Goal: Information Seeking & Learning: Check status

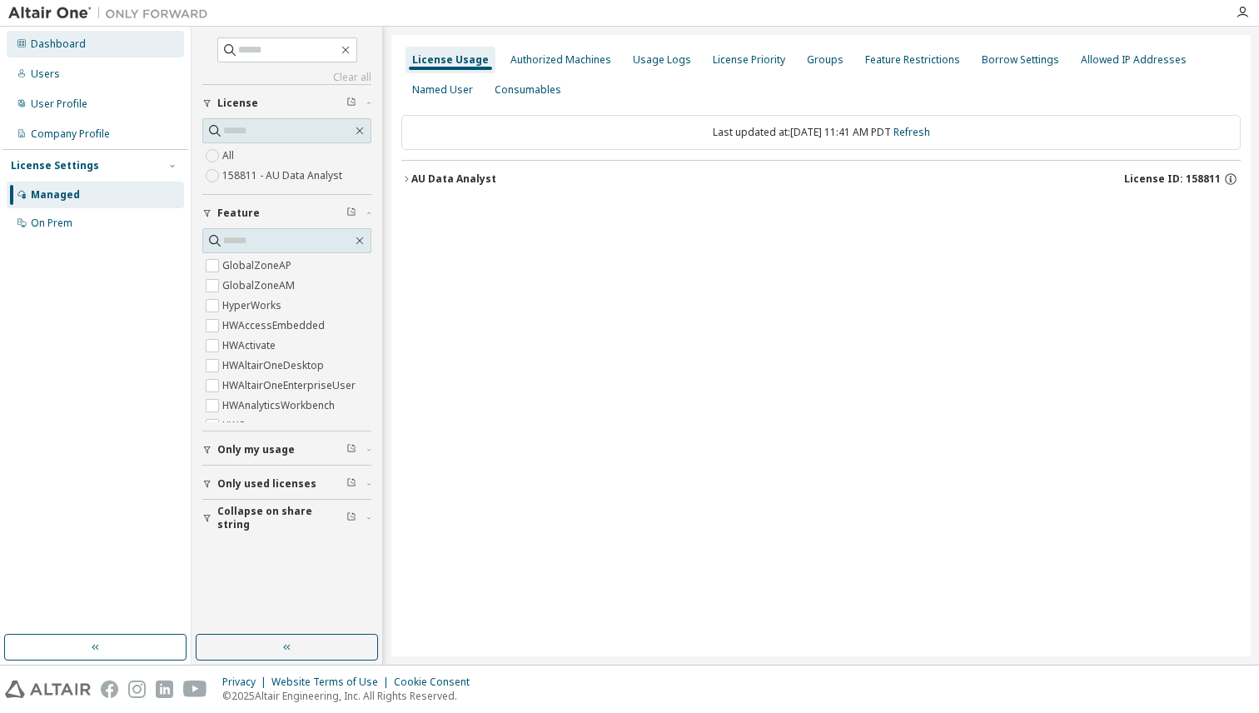
click at [84, 45] on div "Dashboard" at bounding box center [95, 44] width 177 height 27
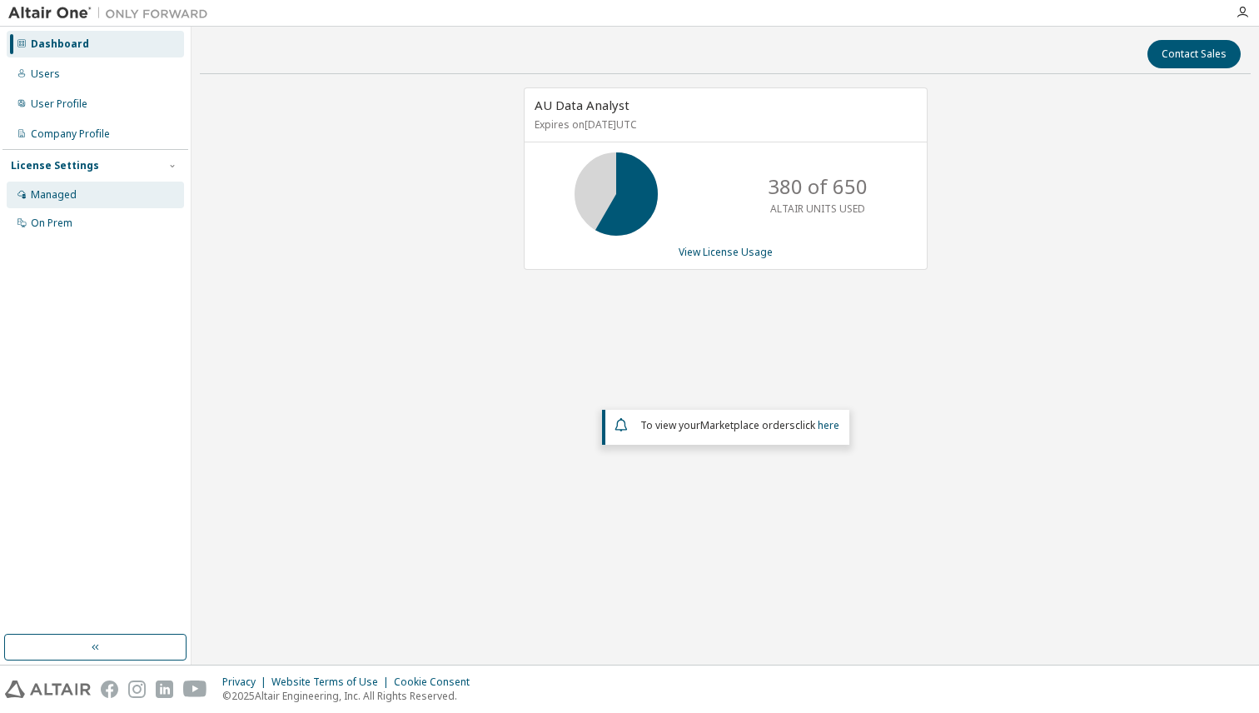
click at [59, 193] on div "Managed" at bounding box center [54, 194] width 46 height 13
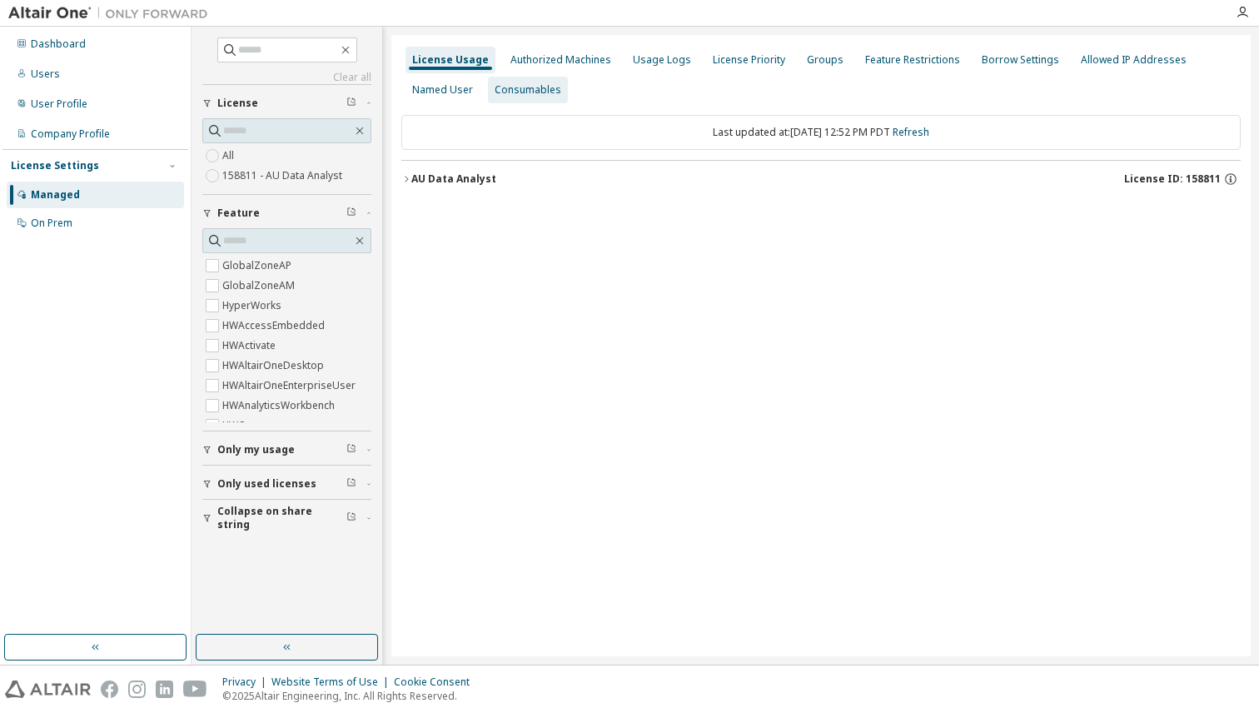
click at [506, 93] on div "Consumables" at bounding box center [527, 89] width 67 height 13
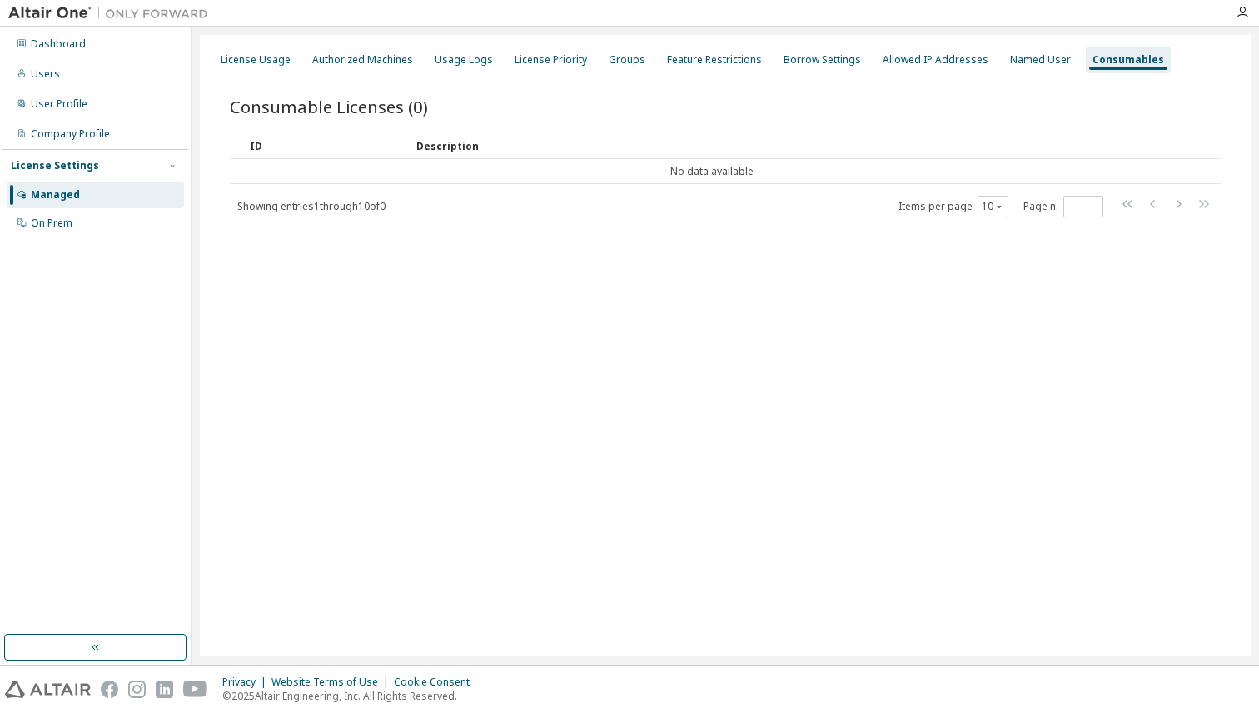
click at [274, 75] on div "Consumable Licenses (0) Clear Load Save Save As Field Operator Value Select fil…" at bounding box center [725, 168] width 1031 height 186
click at [267, 62] on div "License Usage" at bounding box center [256, 59] width 70 height 13
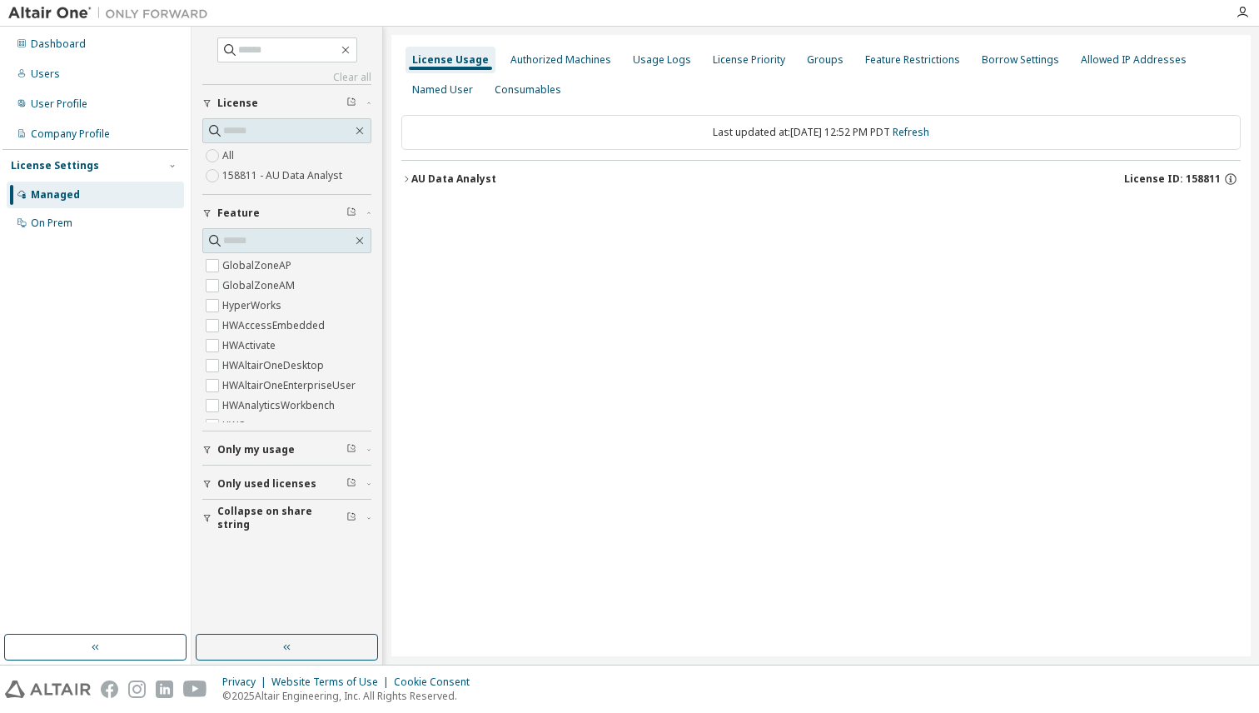
click at [428, 182] on div "AU Data Analyst" at bounding box center [453, 178] width 85 height 13
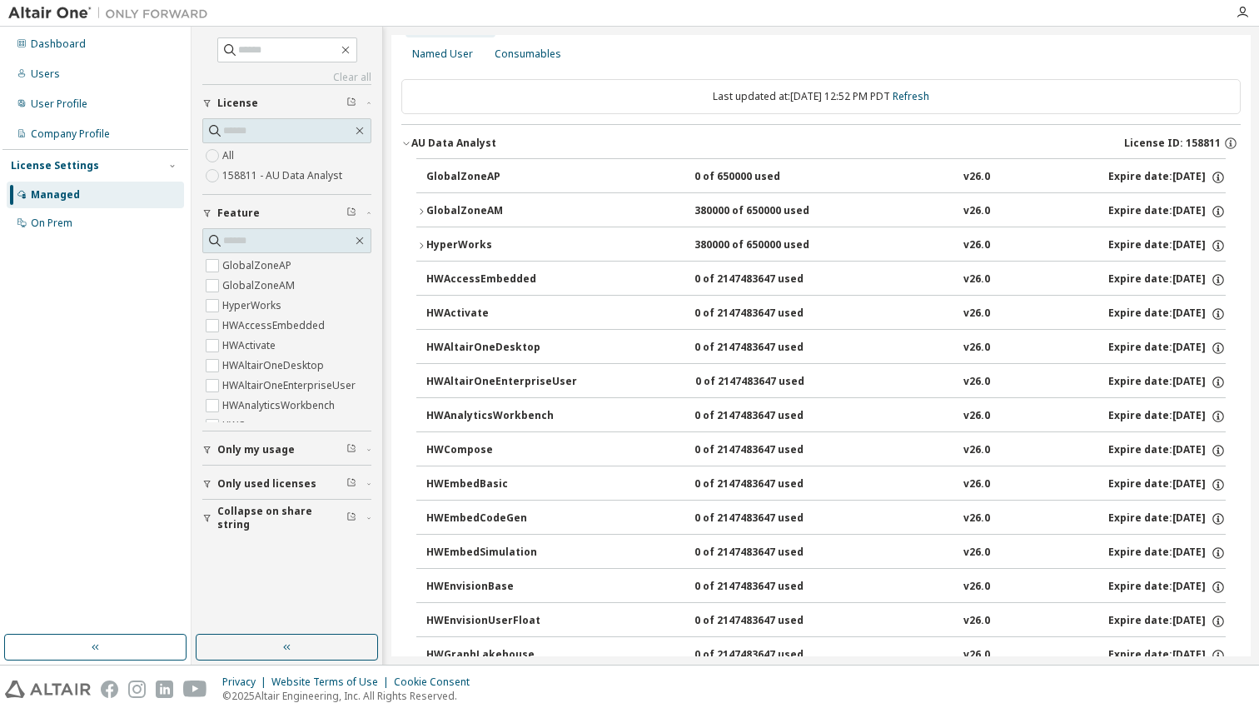
scroll to position [39, 0]
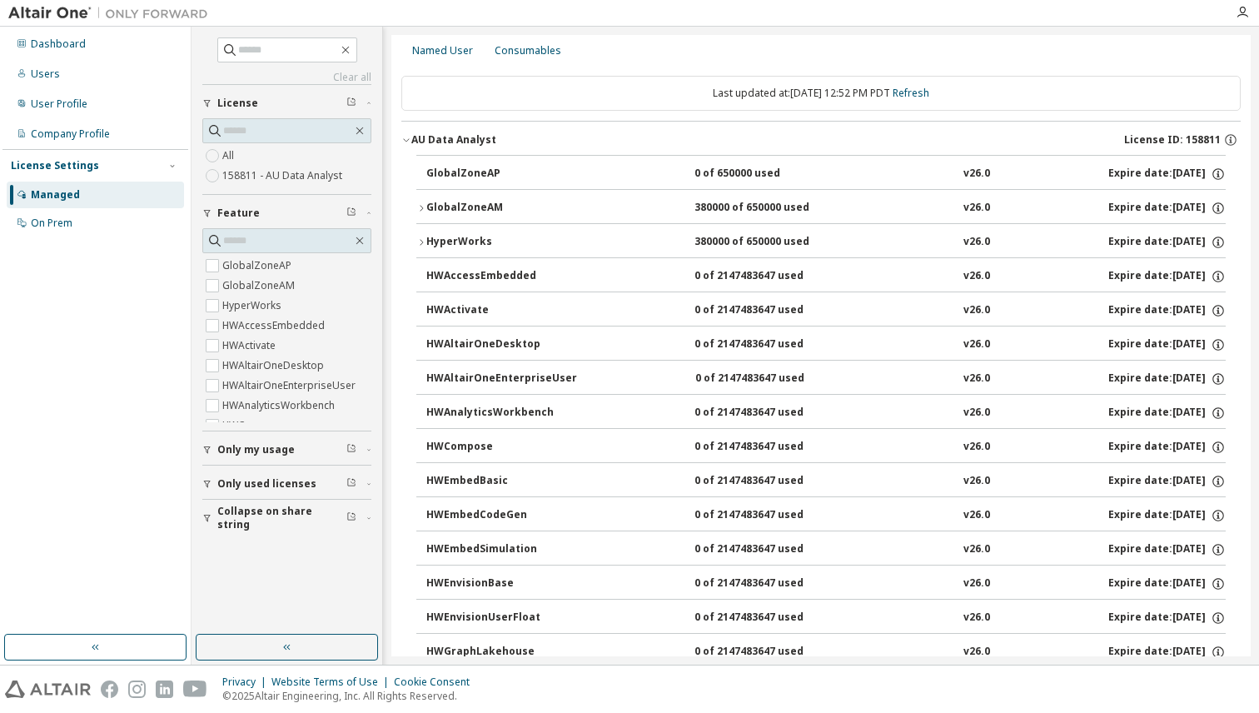
click at [440, 239] on div "HyperWorks" at bounding box center [501, 242] width 150 height 15
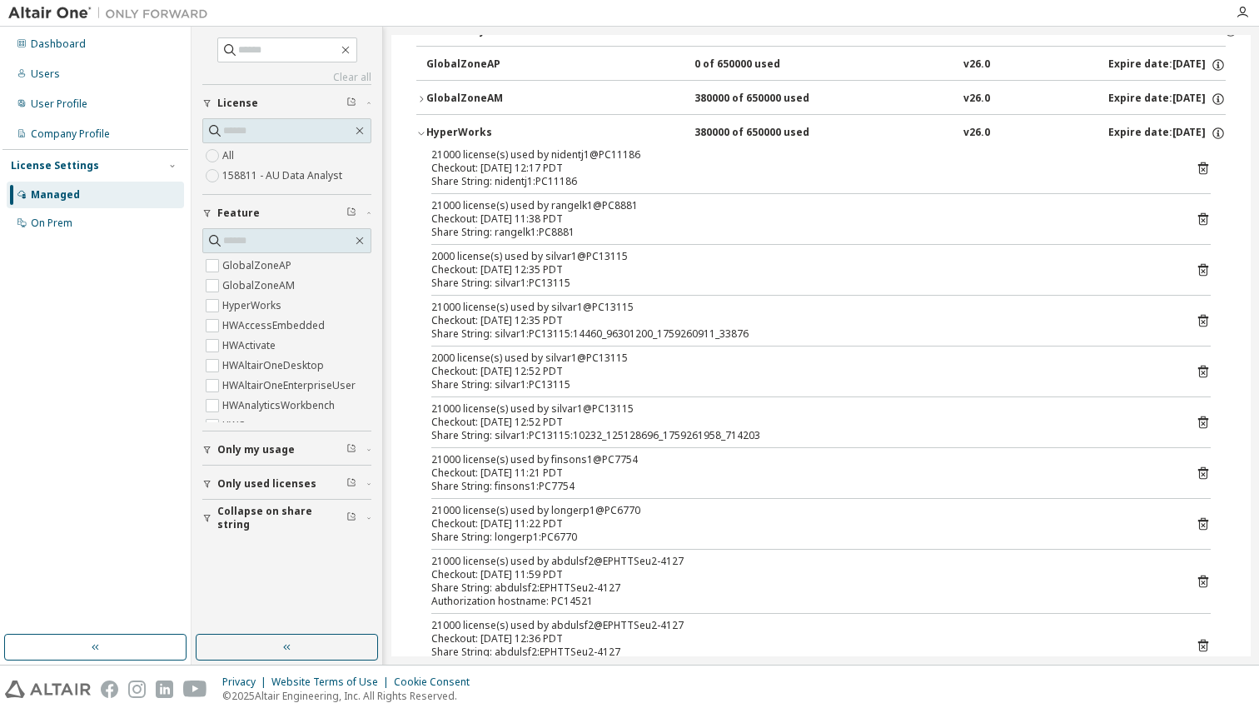
scroll to position [158, 0]
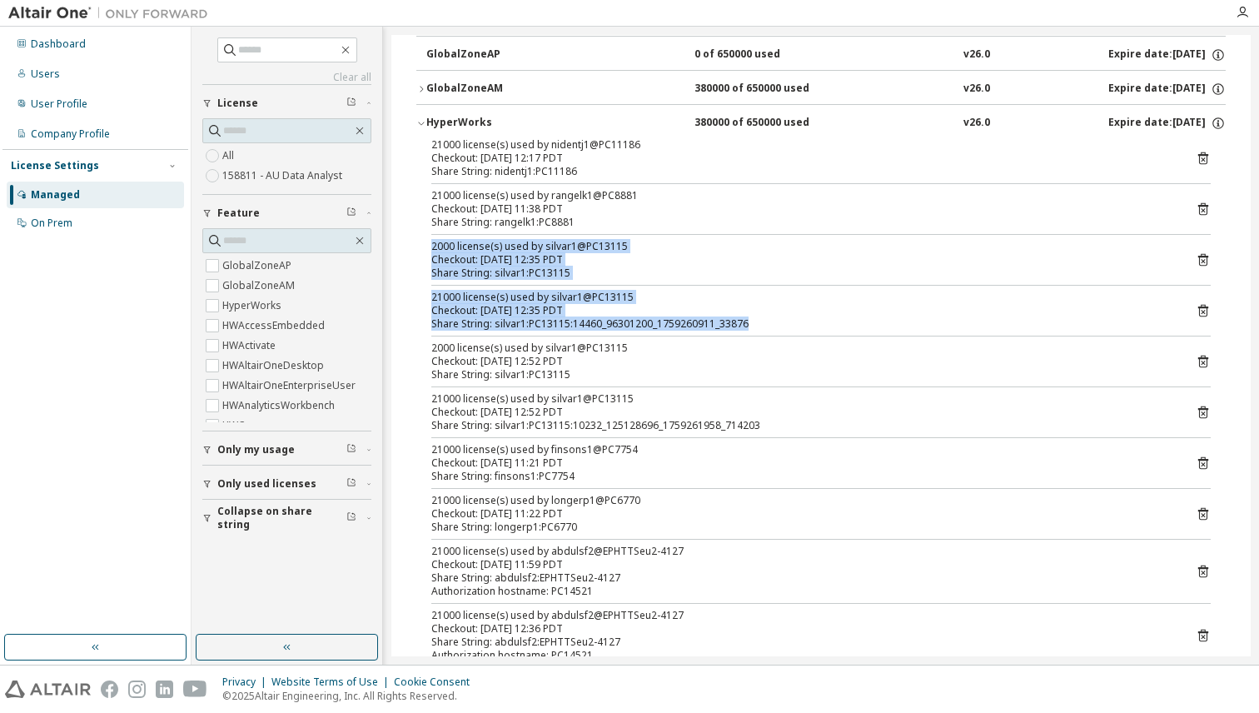
drag, startPoint x: 772, startPoint y: 332, endPoint x: 423, endPoint y: 253, distance: 358.5
click at [423, 252] on div "21000 license(s) used by nidentj1@PC11186 Checkout: [DATE] 12:17 PDT Share Stri…" at bounding box center [820, 702] width 809 height 1129
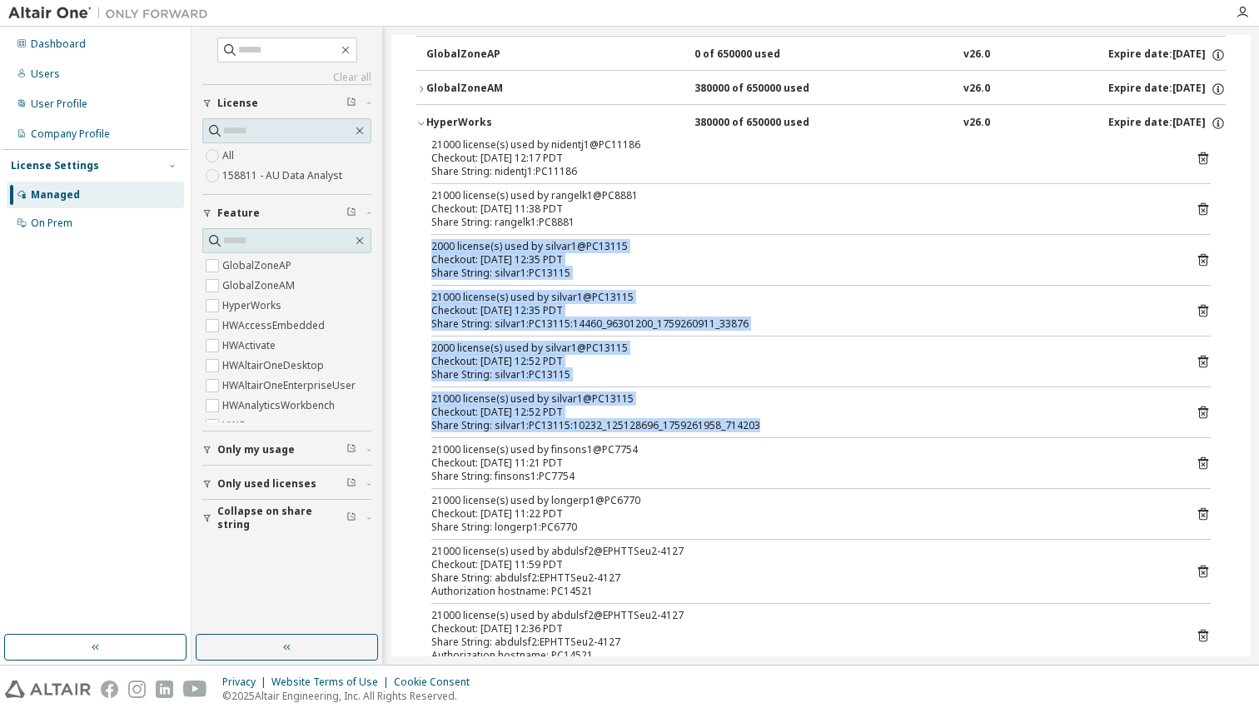
drag, startPoint x: 792, startPoint y: 428, endPoint x: 402, endPoint y: 250, distance: 429.1
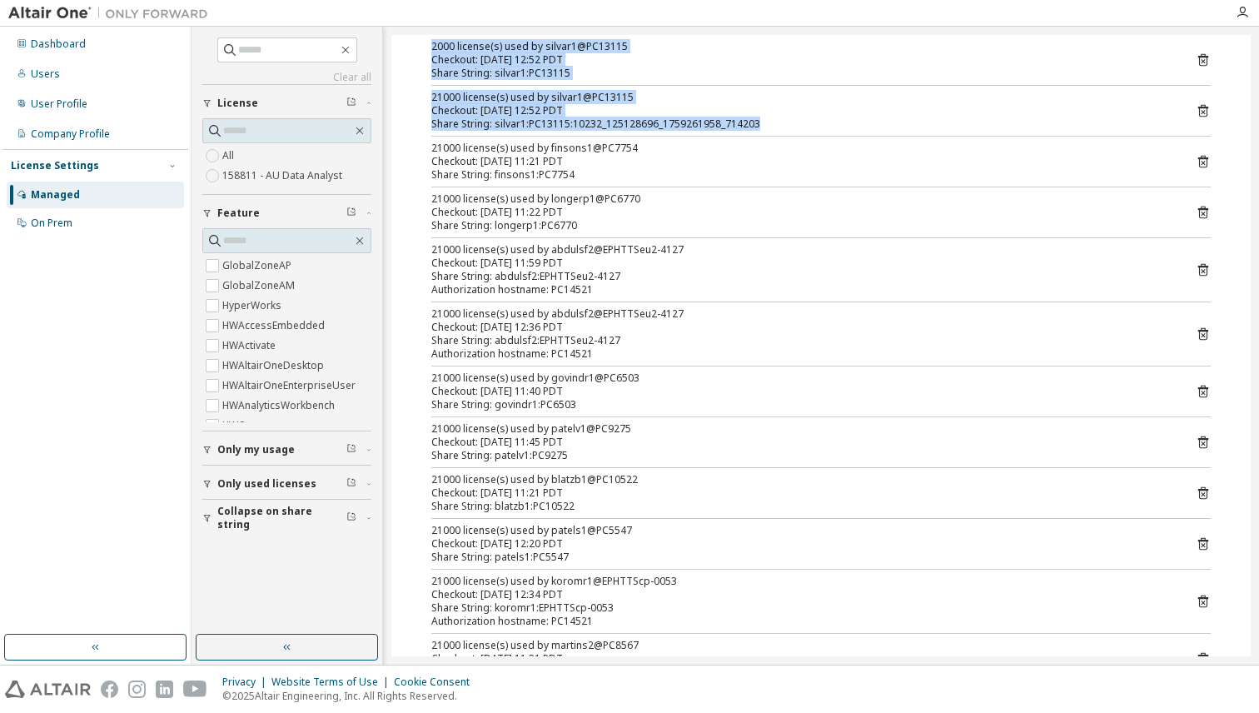
scroll to position [461, 0]
copy div "2000 license(s) used by silvar1@PC13115 Checkout: [DATE] 12:35 PDT Share String…"
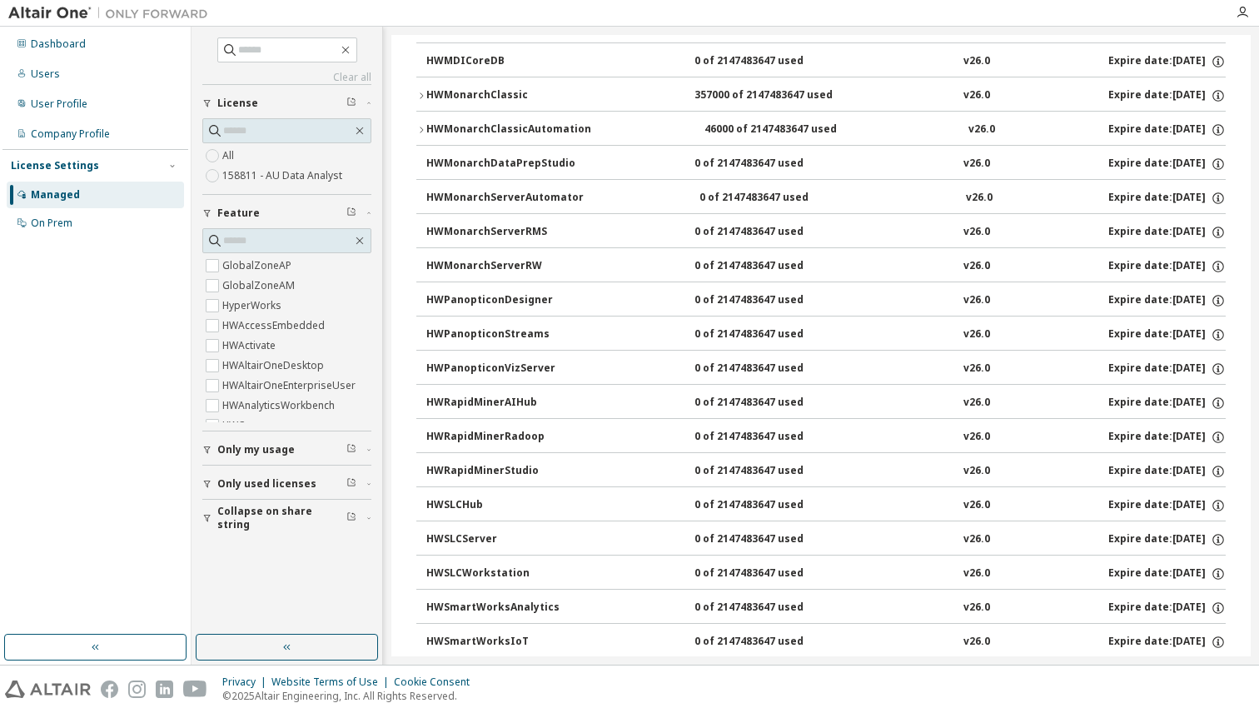
scroll to position [2076, 0]
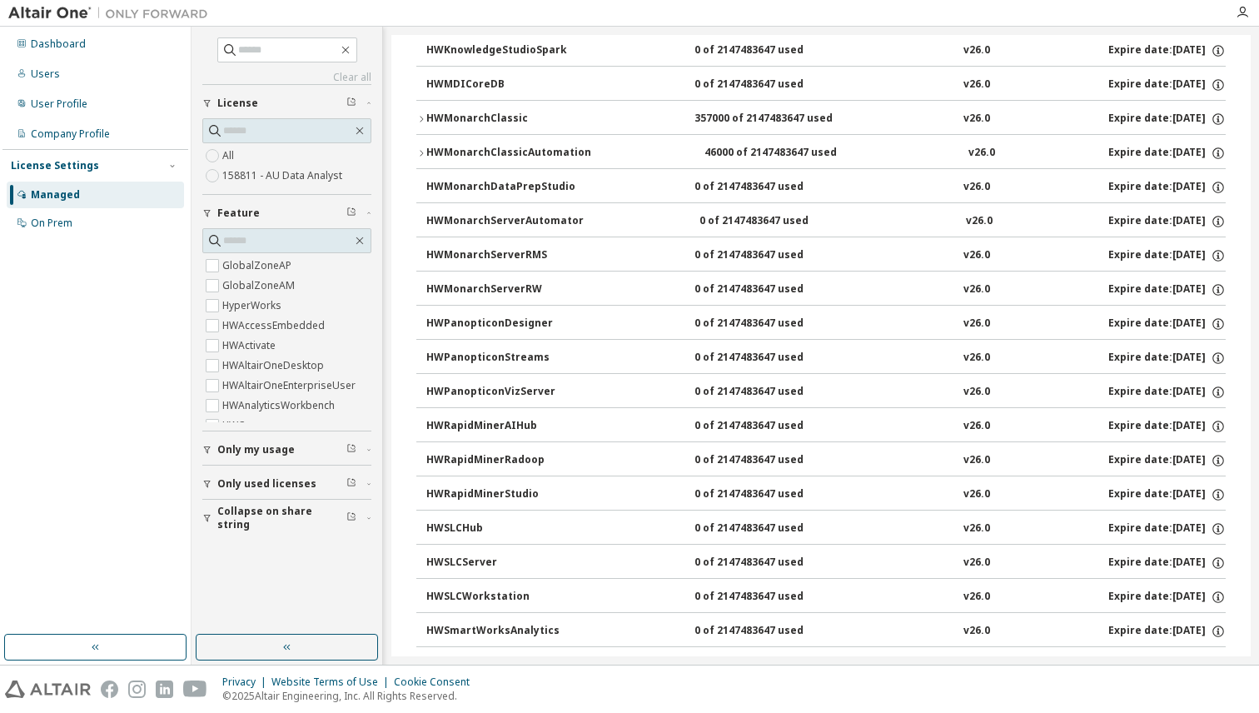
click at [420, 119] on icon "button" at bounding box center [421, 119] width 10 height 10
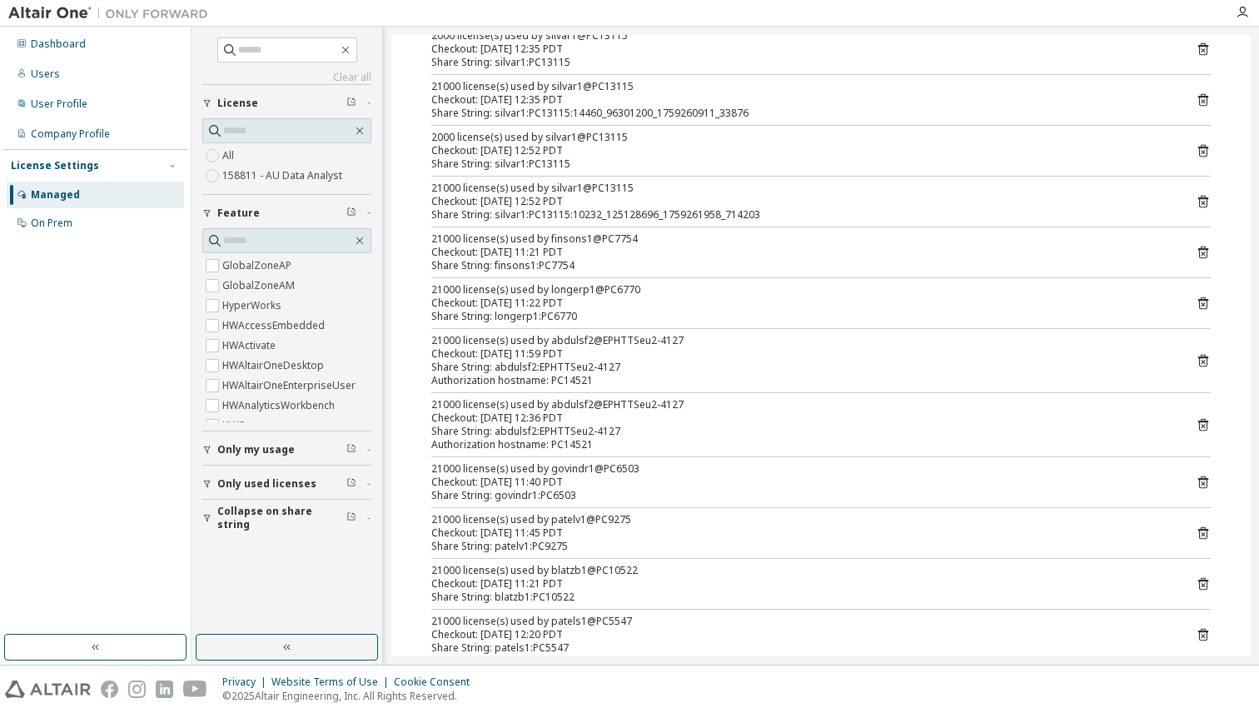
scroll to position [0, 0]
